Goal: Information Seeking & Learning: Check status

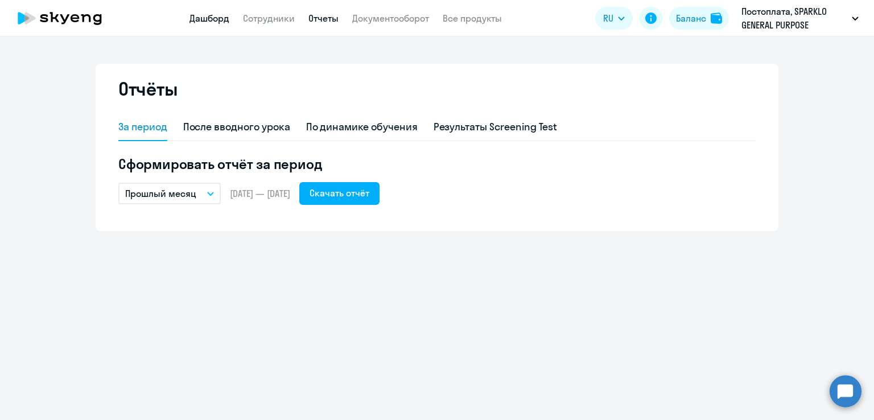
click at [215, 16] on link "Дашборд" at bounding box center [209, 18] width 40 height 11
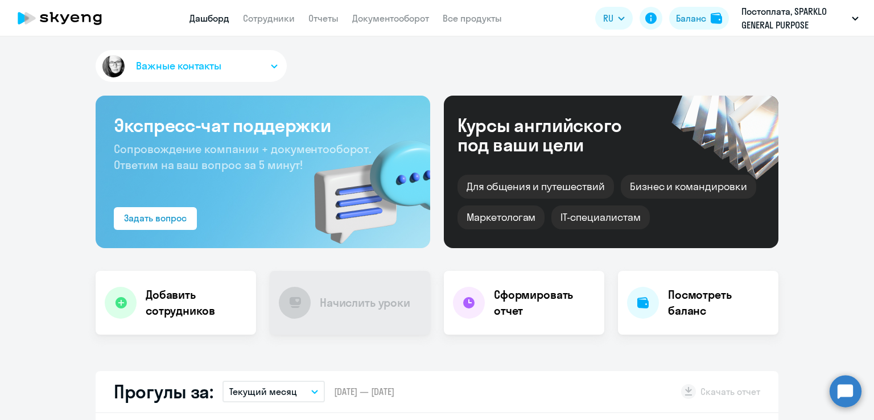
select select "30"
click at [265, 14] on link "Сотрудники" at bounding box center [269, 18] width 52 height 11
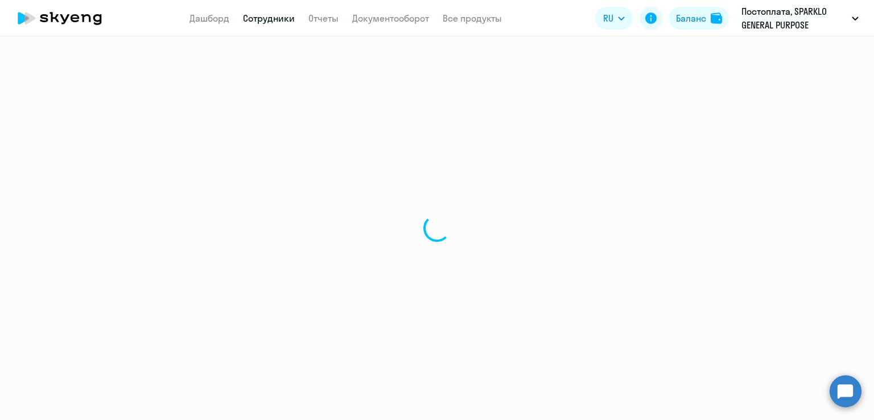
select select "30"
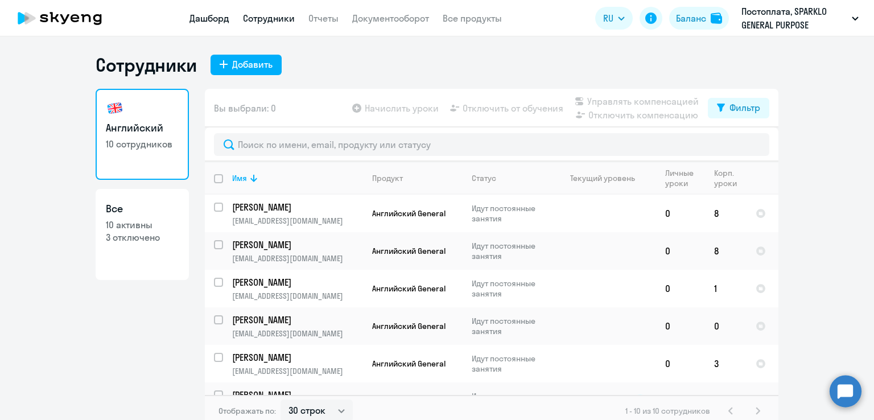
click at [218, 18] on link "Дашборд" at bounding box center [209, 18] width 40 height 11
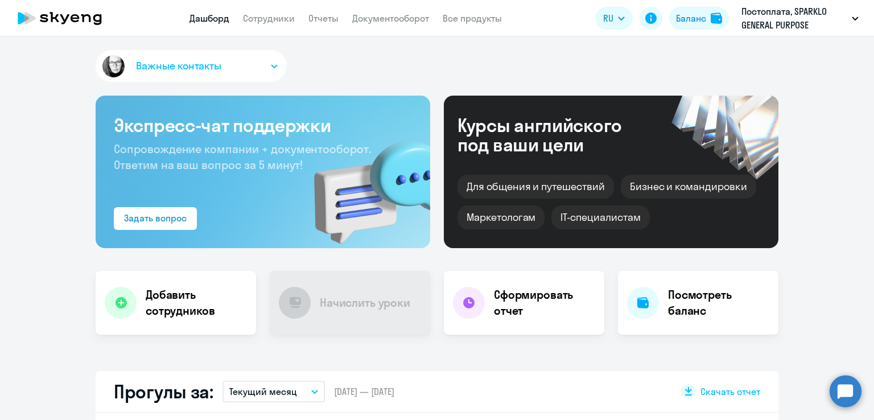
select select "30"
click at [271, 19] on link "Сотрудники" at bounding box center [269, 18] width 52 height 11
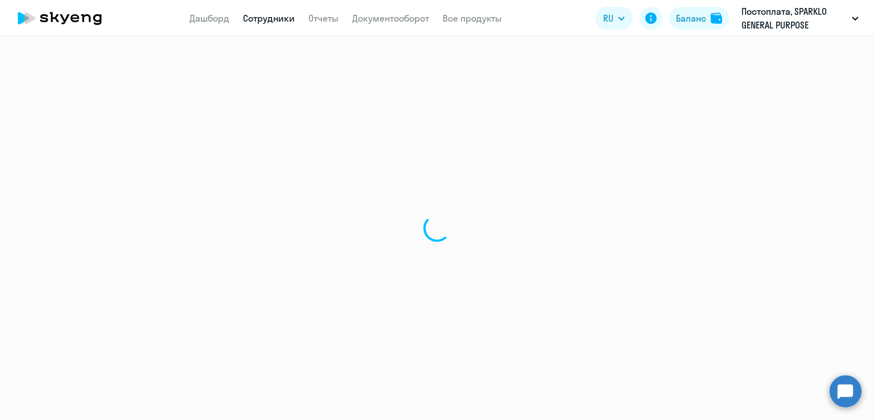
select select "30"
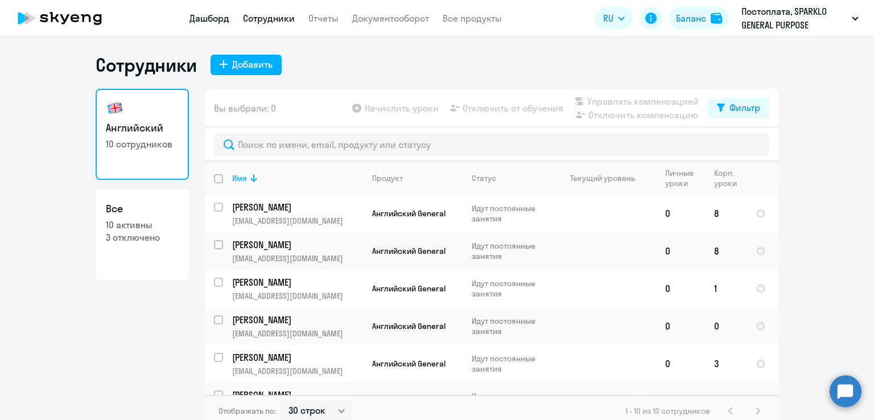
click at [225, 13] on link "Дашборд" at bounding box center [209, 18] width 40 height 11
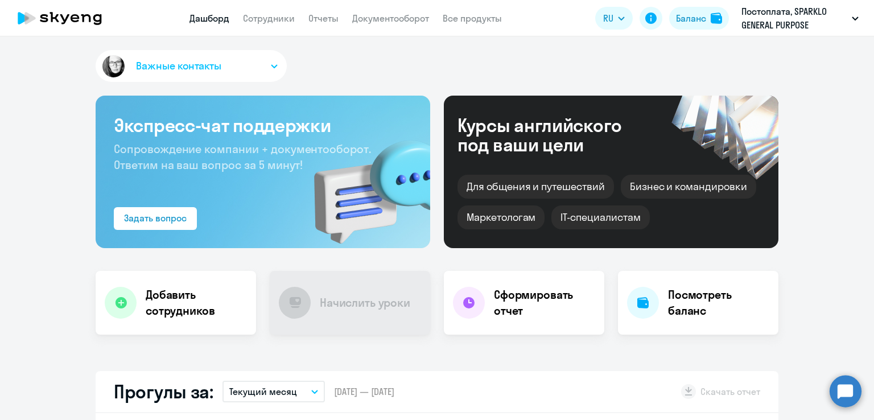
select select "30"
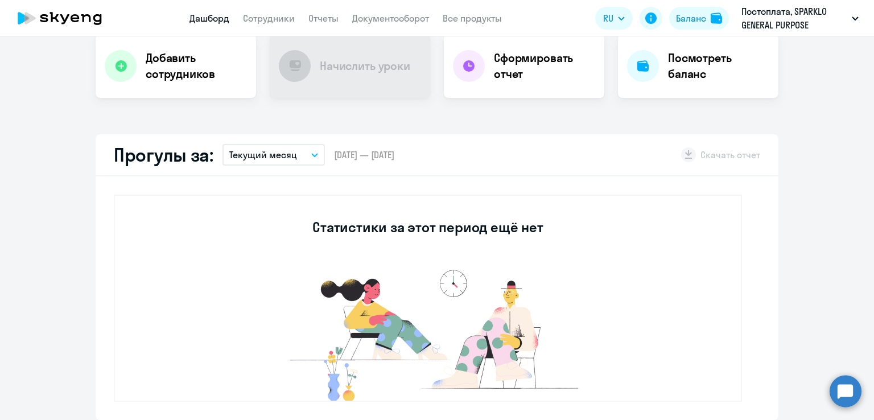
scroll to position [227, 0]
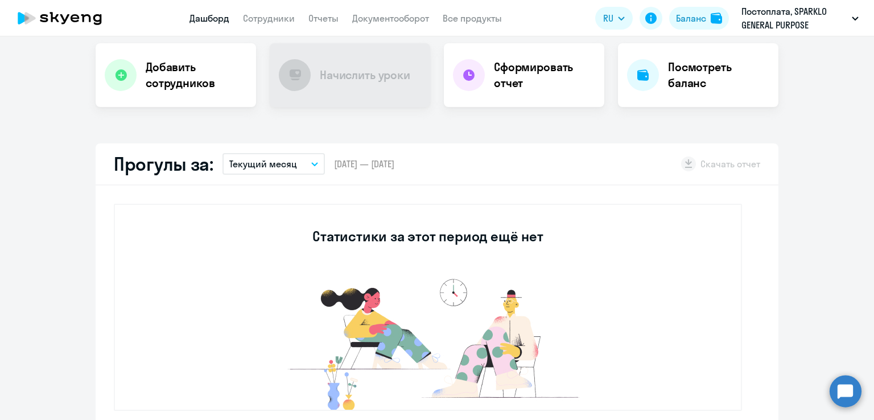
click at [314, 161] on button "Текущий месяц" at bounding box center [273, 164] width 102 height 22
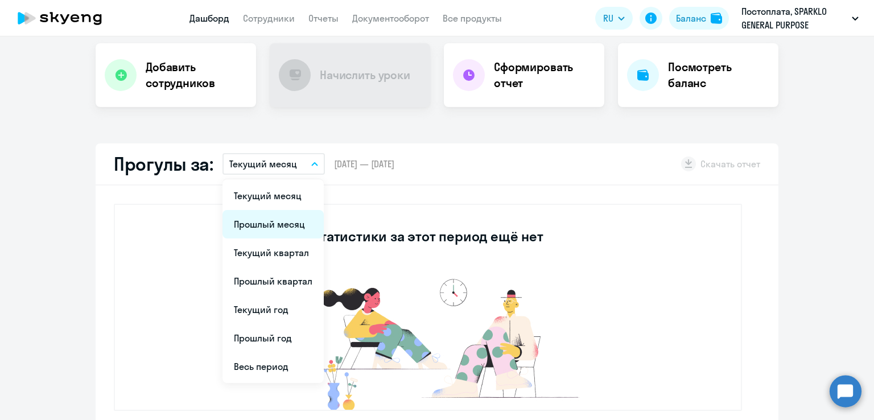
click at [270, 222] on li "Прошлый месяц" at bounding box center [272, 224] width 101 height 28
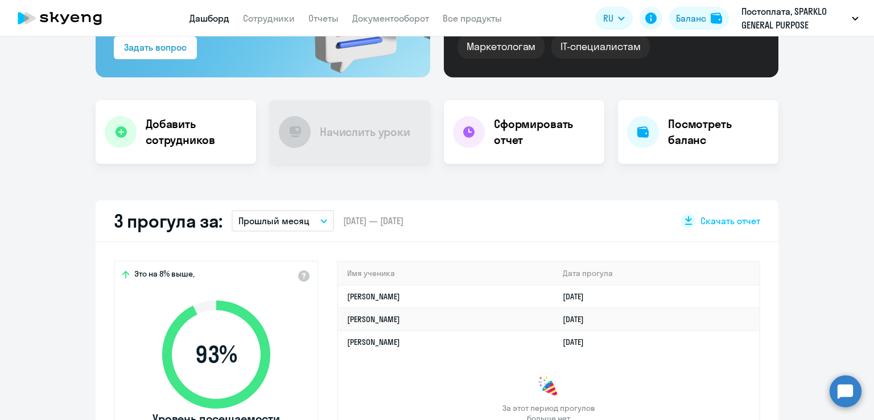
scroll to position [0, 0]
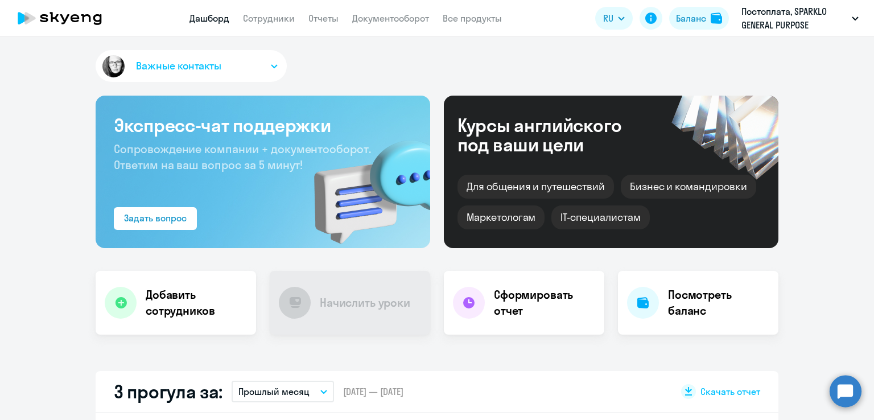
click at [273, 67] on button "Важные контакты" at bounding box center [191, 66] width 191 height 32
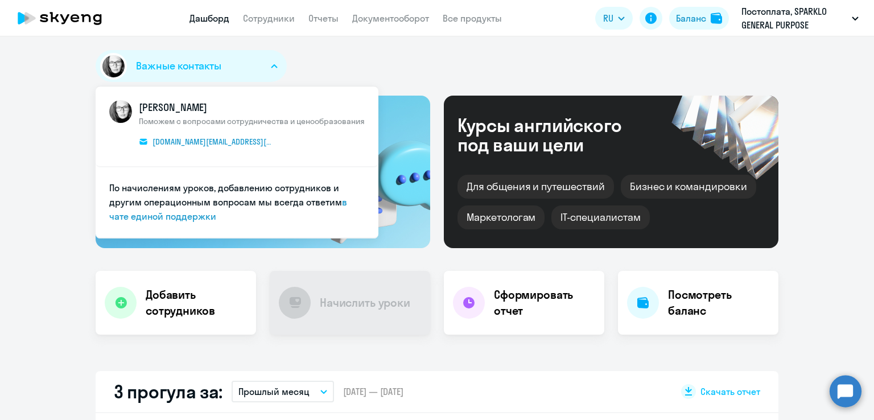
click at [273, 67] on button "Важные контакты" at bounding box center [191, 66] width 191 height 32
